Goal: Task Accomplishment & Management: Complete application form

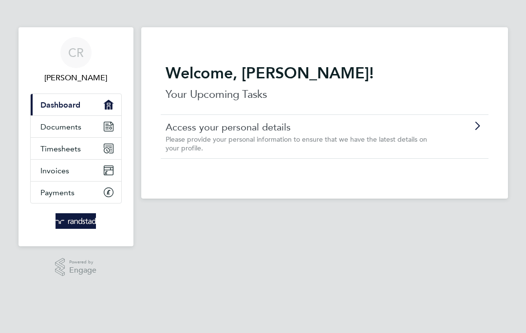
click at [90, 148] on link "Timesheets" at bounding box center [76, 148] width 91 height 21
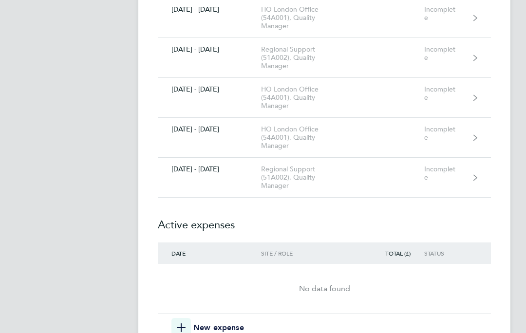
scroll to position [5167, 0]
click at [468, 180] on div "Incomplete" at bounding box center [448, 173] width 47 height 17
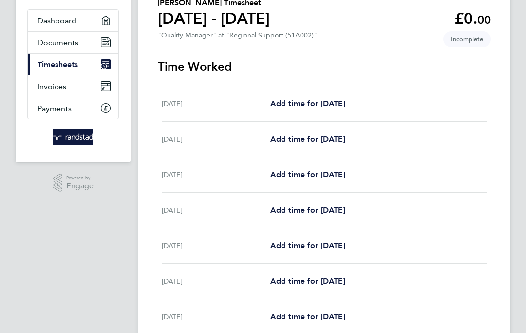
scroll to position [84, 0]
click at [300, 212] on span "Add time for [DATE]" at bounding box center [307, 210] width 75 height 9
select select "30"
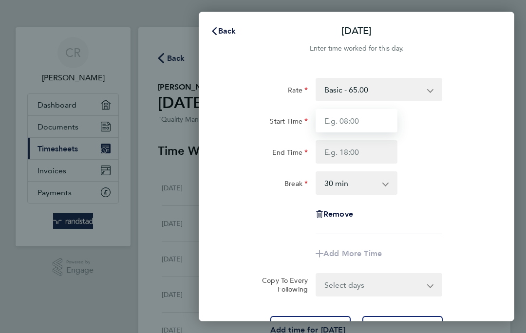
click at [376, 122] on input "Start Time" at bounding box center [357, 120] width 82 height 23
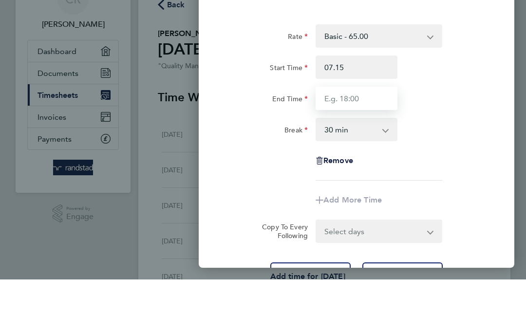
click at [364, 140] on input "End Time" at bounding box center [357, 151] width 82 height 23
type input "07:15"
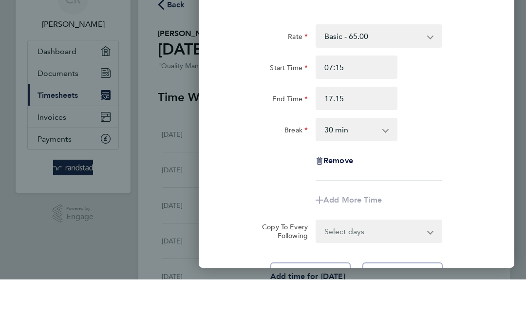
type input "17:15"
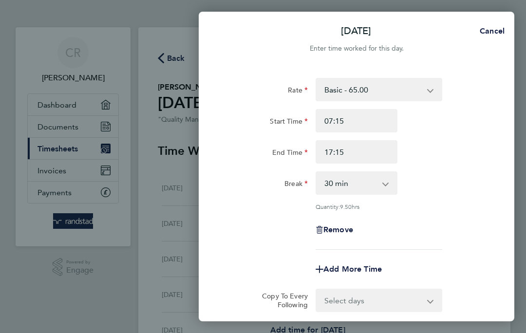
click at [382, 189] on select "0 min 15 min 30 min 45 min 60 min 75 min 90 min" at bounding box center [351, 183] width 68 height 21
select select "15"
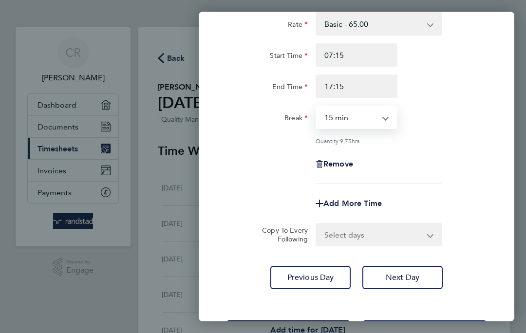
scroll to position [65, 0]
click at [314, 330] on span "Save Timesheet" at bounding box center [288, 333] width 57 height 10
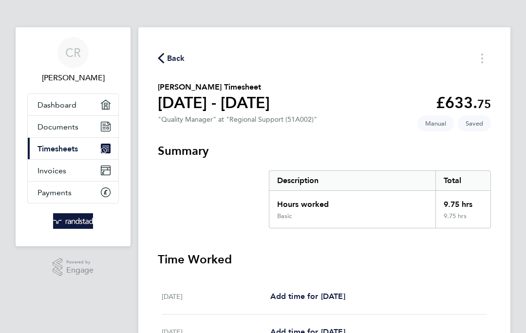
click at [170, 56] on span "Back" at bounding box center [176, 59] width 18 height 12
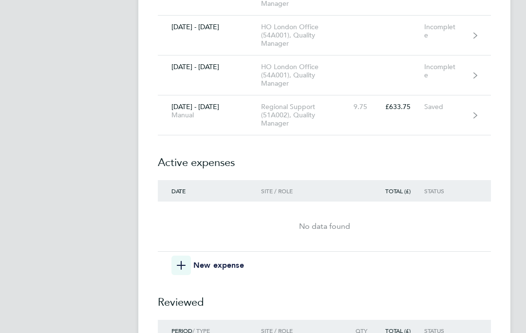
scroll to position [5249, 0]
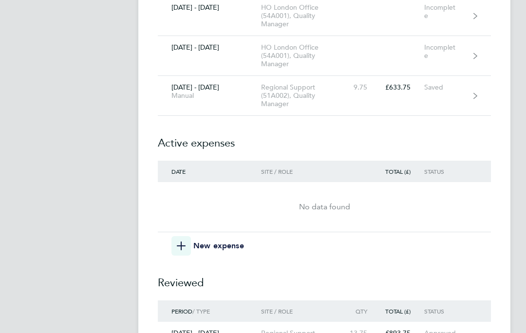
click at [183, 247] on icon "button" at bounding box center [181, 246] width 9 height 9
click at [182, 247] on icon "button" at bounding box center [181, 246] width 9 height 9
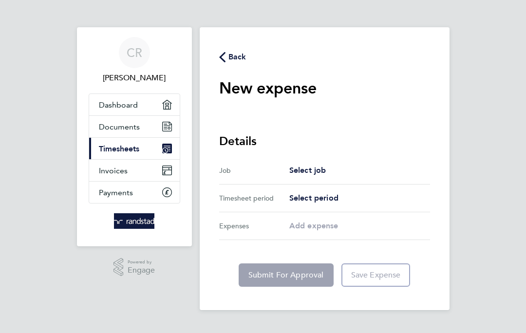
click at [306, 174] on span "Select job" at bounding box center [308, 170] width 37 height 9
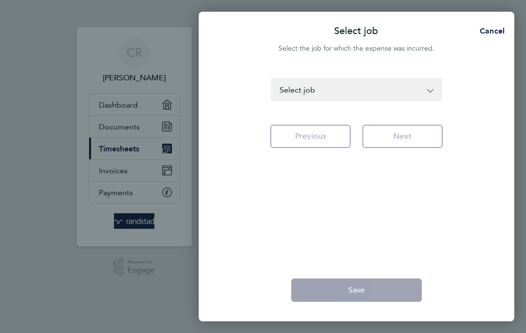
click at [428, 92] on select "HO London Office (54A001) - Quality Manager [GEOGRAPHIC_DATA] & [GEOGRAPHIC_DAT…" at bounding box center [351, 89] width 158 height 21
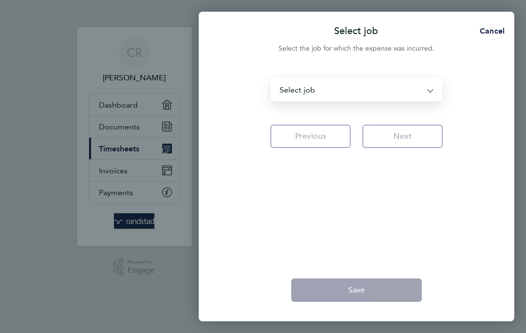
select select "121233"
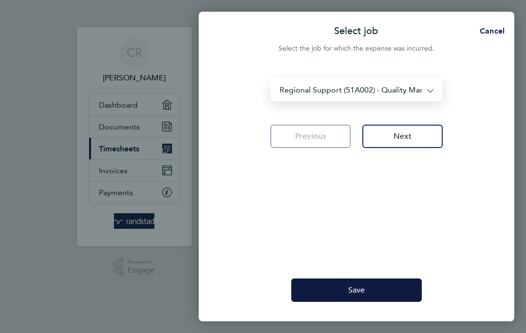
click at [415, 139] on button "Next" at bounding box center [403, 136] width 80 height 23
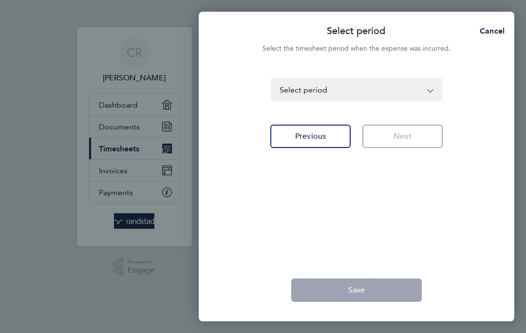
click at [422, 99] on select "[DATE] - [DATE] [DATE] - [DATE] [DATE] - [DATE] [DATE] - [DATE] [DATE] - [DATE]…" at bounding box center [351, 89] width 158 height 21
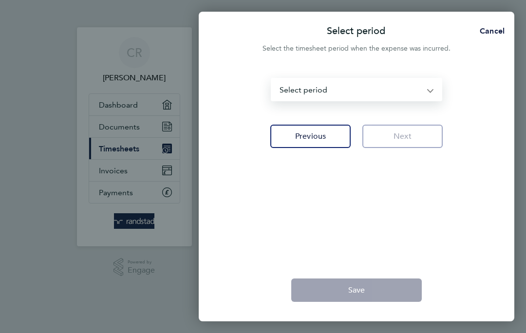
select select "173: Object"
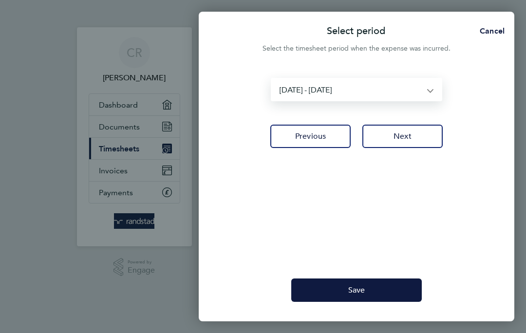
click at [424, 140] on button "Next" at bounding box center [403, 136] width 80 height 23
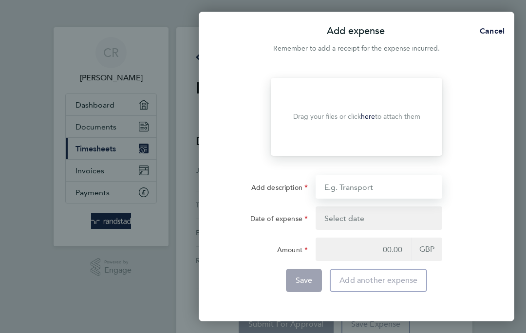
click at [401, 191] on input "Add description" at bounding box center [379, 186] width 127 height 23
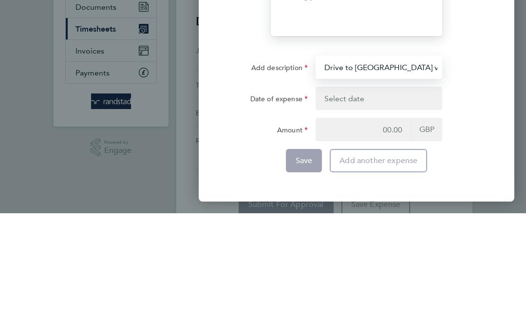
type input "Drive to [GEOGRAPHIC_DATA] via [GEOGRAPHIC_DATA]"
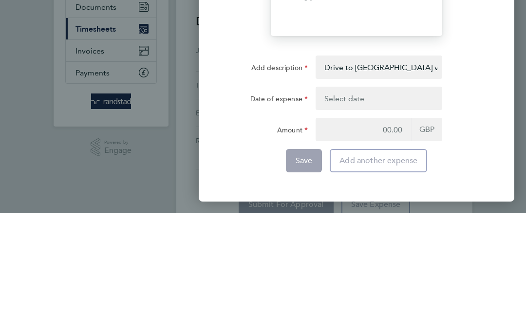
click at [362, 207] on button "button" at bounding box center [379, 218] width 127 height 23
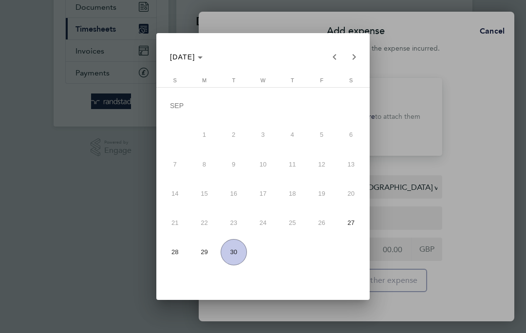
click at [230, 262] on span "30" at bounding box center [234, 252] width 26 height 26
type input "[DATE]"
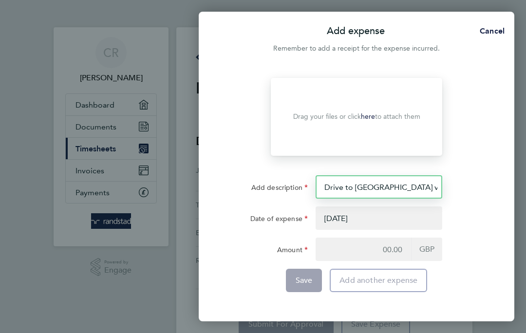
click at [442, 191] on input "Drive to [GEOGRAPHIC_DATA] via [GEOGRAPHIC_DATA]" at bounding box center [379, 186] width 127 height 23
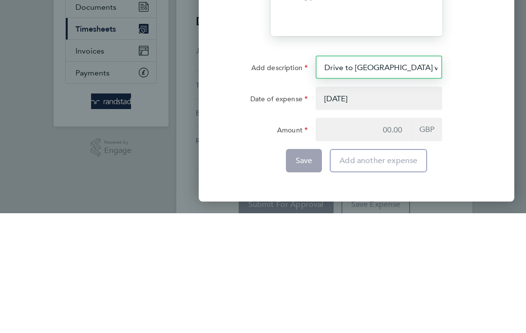
type input "Drive to [GEOGRAPHIC_DATA] via [GEOGRAPHIC_DATA] 154 mile round trip"
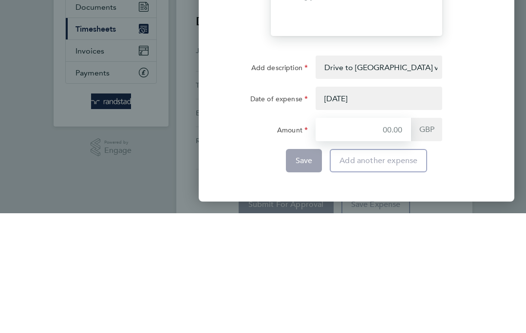
click at [406, 238] on input "Amount" at bounding box center [364, 249] width 96 height 23
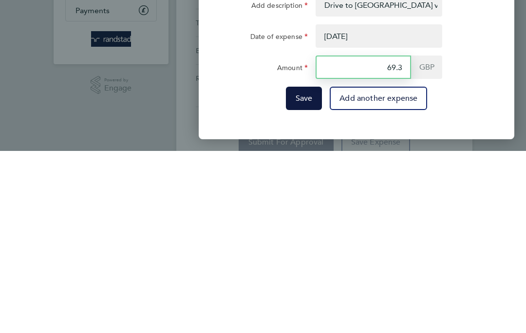
type input "69.30"
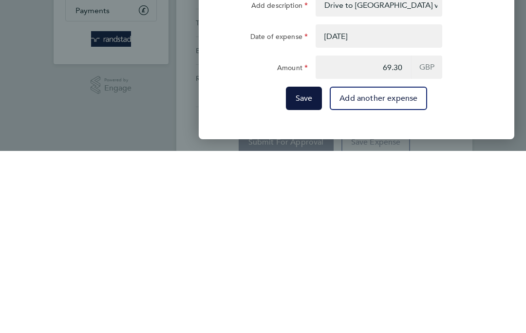
click at [303, 269] on button "Save" at bounding box center [304, 280] width 37 height 23
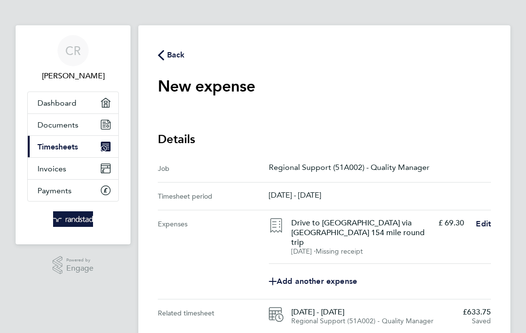
scroll to position [39, 0]
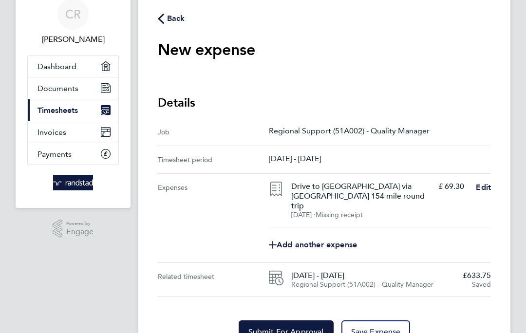
click at [385, 328] on span "Save Expense" at bounding box center [376, 333] width 50 height 10
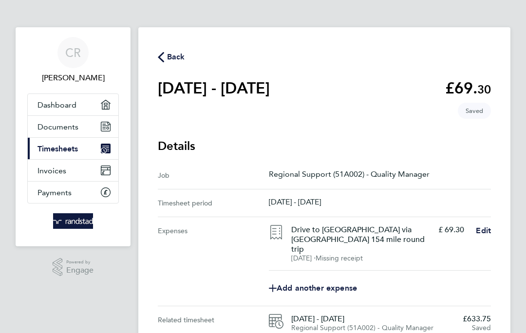
click at [273, 1] on ng-component "Back [DATE] - [DATE] £69. 30 expense descripion placeholder Saved Details Job R…" at bounding box center [332, 205] width 388 height 411
